Goal: Information Seeking & Learning: Check status

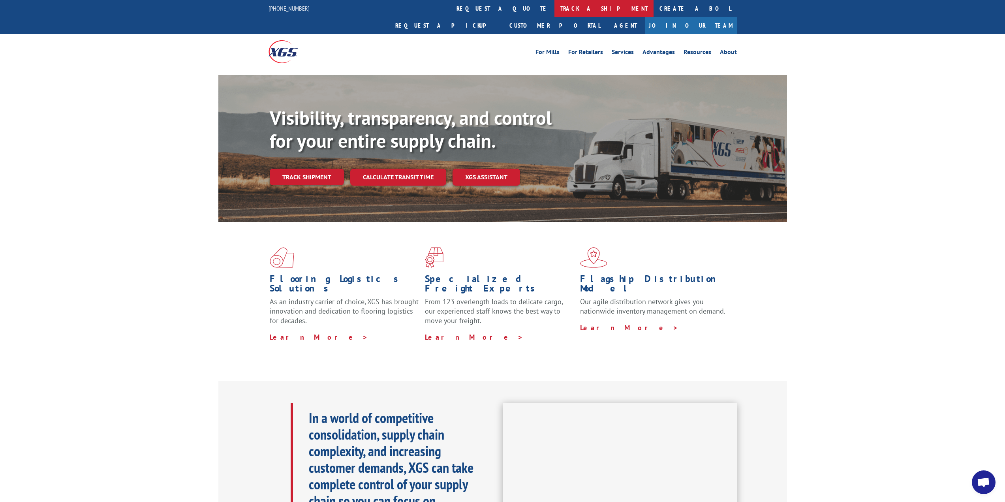
click at [555, 6] on link "track a shipment" at bounding box center [604, 8] width 99 height 17
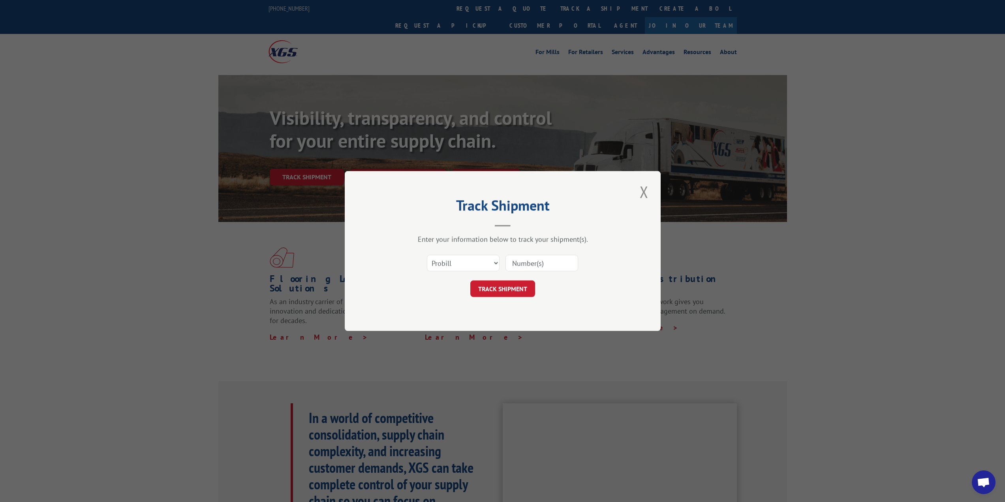
paste input "6200029934"
type input "6200029934"
click at [476, 267] on select "Select category... Probill BOL PO" at bounding box center [463, 263] width 73 height 17
select select "bol"
click at [427, 255] on select "Select category... Probill BOL PO" at bounding box center [463, 263] width 73 height 17
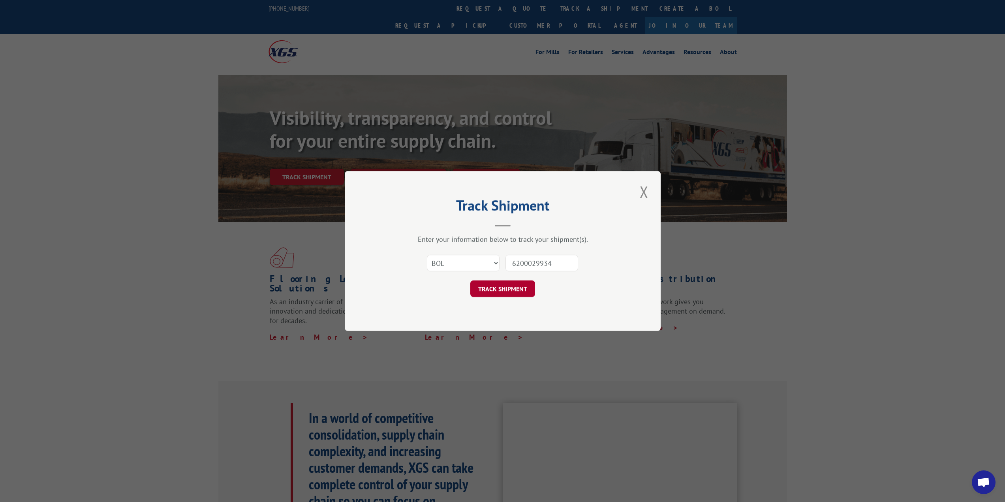
click at [495, 285] on button "TRACK SHIPMENT" at bounding box center [502, 288] width 65 height 17
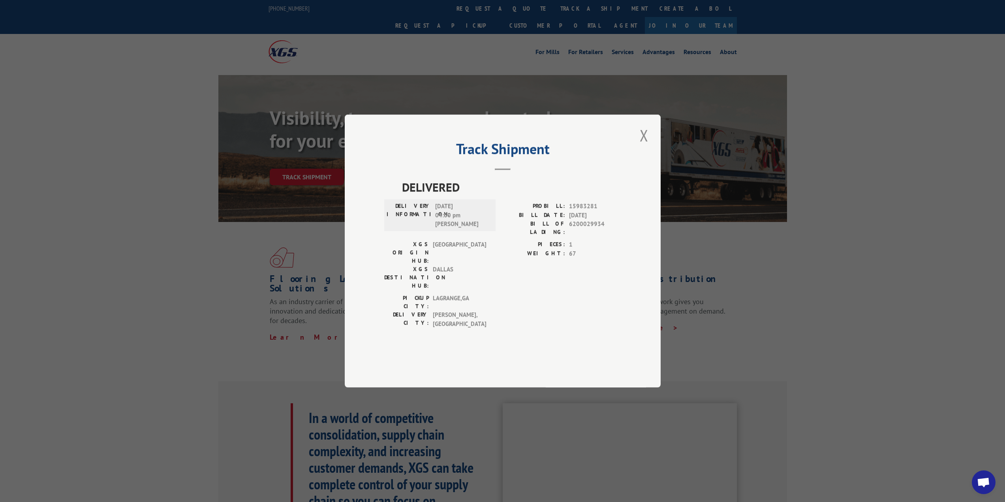
drag, startPoint x: 516, startPoint y: 286, endPoint x: 490, endPoint y: 283, distance: 25.9
click at [490, 283] on div "XGS DESTINATION HUB: [GEOGRAPHIC_DATA]" at bounding box center [437, 277] width 107 height 25
click at [439, 196] on span "DELIVERED" at bounding box center [511, 187] width 219 height 18
copy span "DELIVERED"
